Goal: Transaction & Acquisition: Purchase product/service

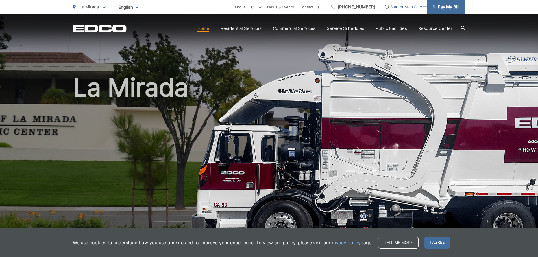
click at [443, 6] on span "Pay My Bill" at bounding box center [446, 7] width 27 height 7
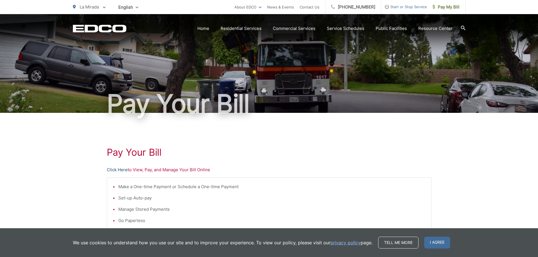
click at [119, 171] on link "Click Here" at bounding box center [117, 170] width 21 height 7
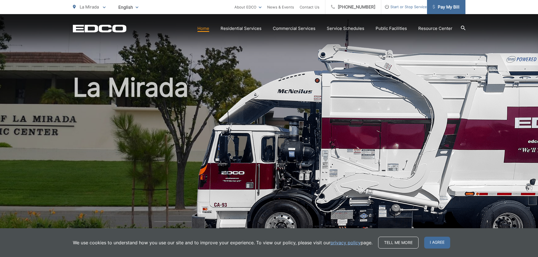
click at [441, 6] on span "Pay My Bill" at bounding box center [446, 7] width 27 height 7
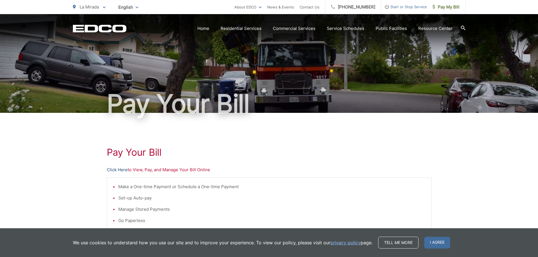
click at [124, 168] on link "Click Here" at bounding box center [117, 170] width 21 height 7
